Goal: Task Accomplishment & Management: Use online tool/utility

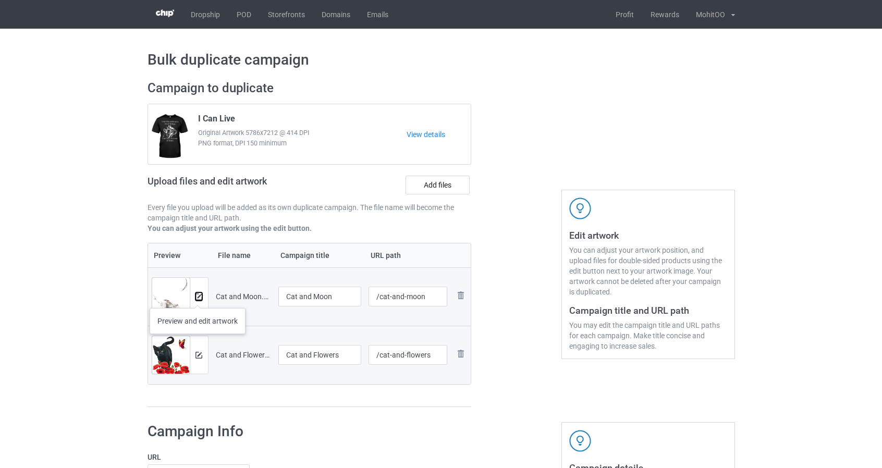
click at [198, 297] on img at bounding box center [198, 296] width 7 height 7
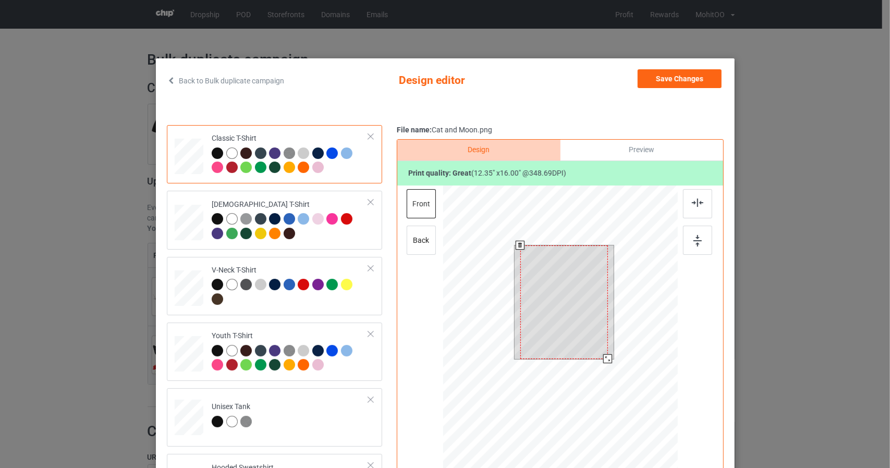
click at [616, 365] on div at bounding box center [559, 334] width 235 height 296
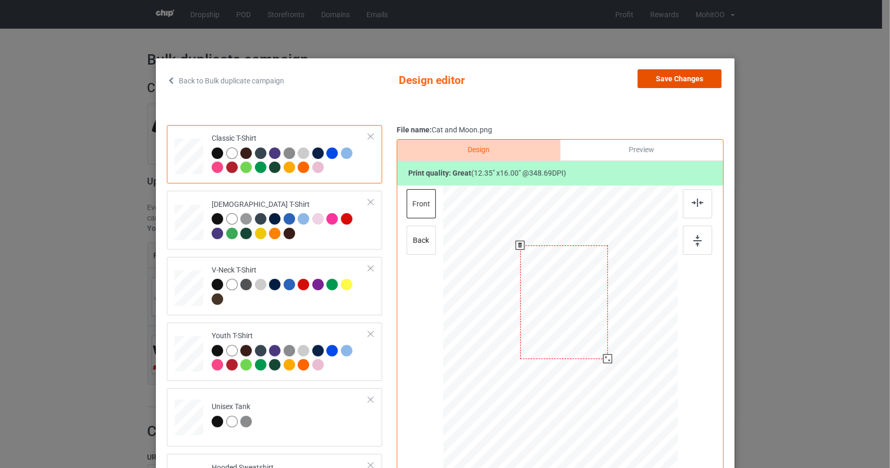
click at [705, 81] on button "Save Changes" at bounding box center [679, 78] width 84 height 19
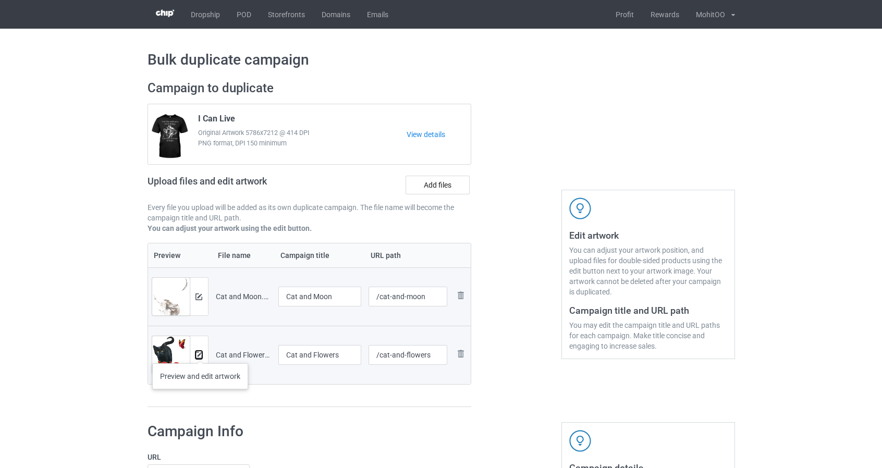
click at [200, 353] on img at bounding box center [198, 355] width 7 height 7
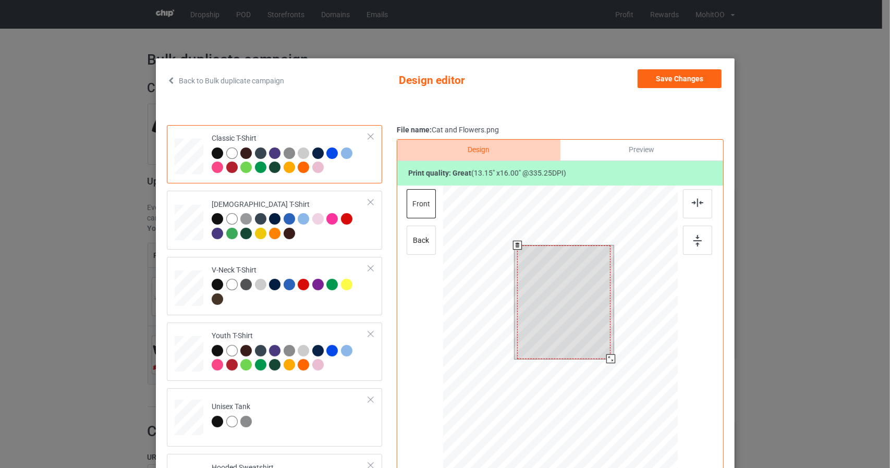
click at [649, 429] on div at bounding box center [559, 334] width 235 height 296
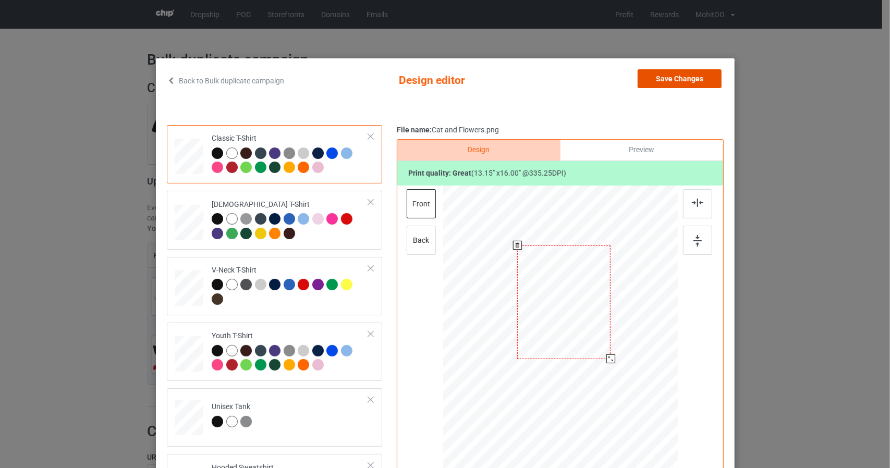
click at [708, 80] on button "Save Changes" at bounding box center [679, 78] width 84 height 19
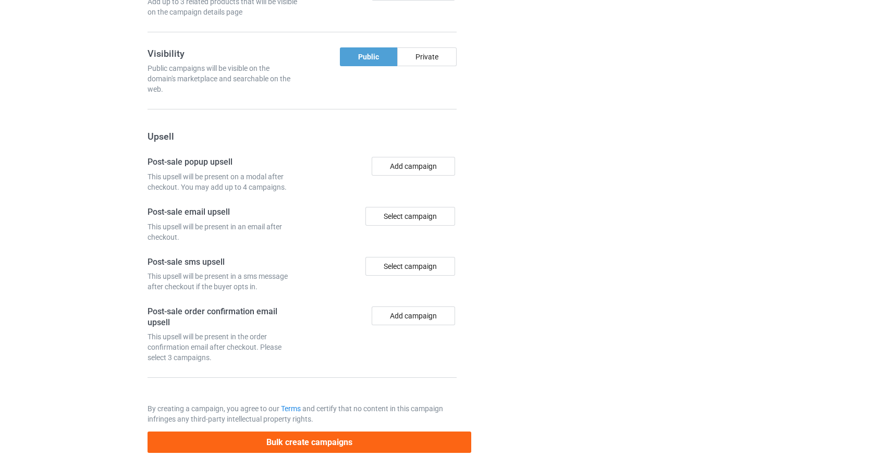
scroll to position [913, 0]
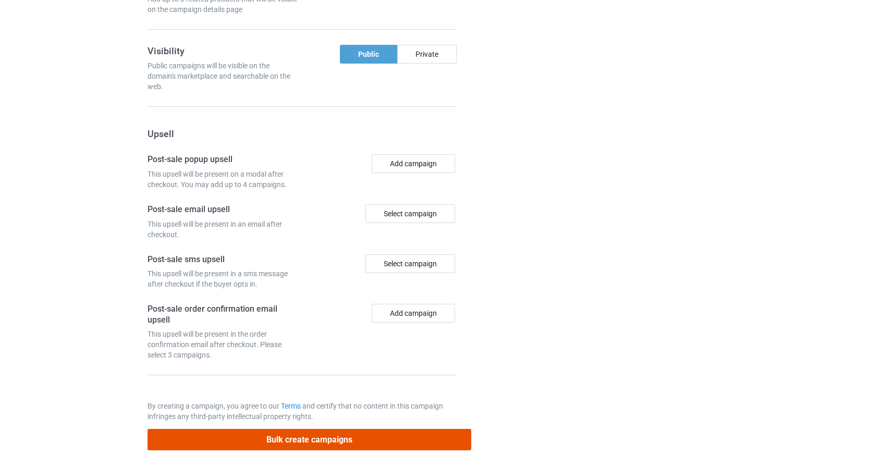
click at [456, 429] on button "Bulk create campaigns" at bounding box center [309, 439] width 324 height 21
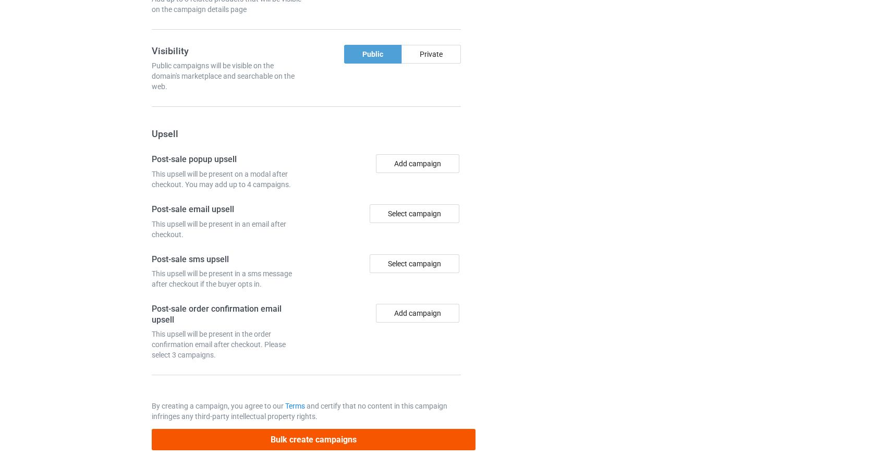
scroll to position [0, 0]
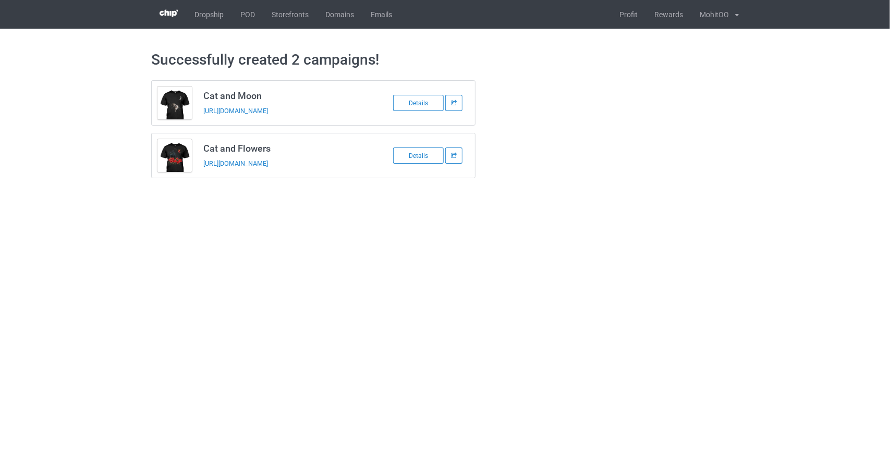
drag, startPoint x: 217, startPoint y: 255, endPoint x: 242, endPoint y: 180, distance: 78.9
click at [217, 254] on body "Dropship POD Storefronts Domains Emails Profit Rewards MohitOO Settings Logout …" at bounding box center [445, 234] width 890 height 468
click at [230, 96] on h3 "Cat and Moon" at bounding box center [285, 96] width 165 height 12
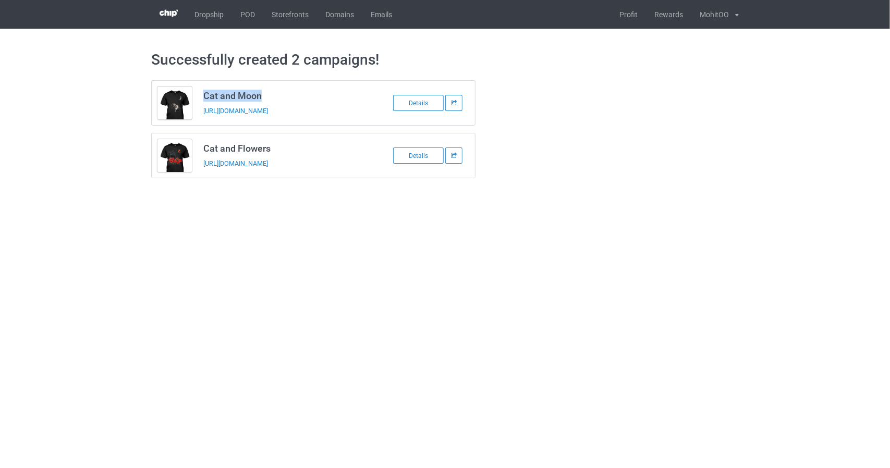
copy h3 "Cat and Moon"
click at [303, 262] on body "Dropship POD Storefronts Domains Emails Profit Rewards MohitOO Settings Logout …" at bounding box center [445, 234] width 890 height 468
click at [249, 148] on h3 "Cat and Flowers" at bounding box center [285, 148] width 165 height 12
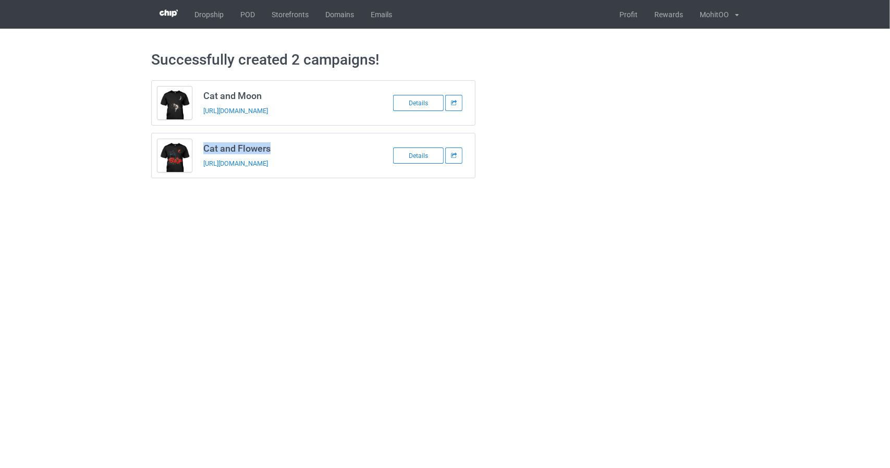
copy h3 "Cat and Flowers"
click at [280, 220] on body "Dropship POD Storefronts Domains Emails Profit Rewards MohitOO Settings Logout …" at bounding box center [445, 234] width 890 height 468
